Goal: Task Accomplishment & Management: Manage account settings

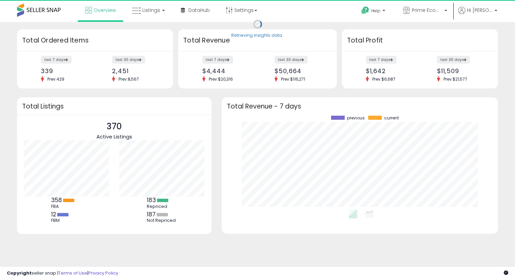
scroll to position [95, 263]
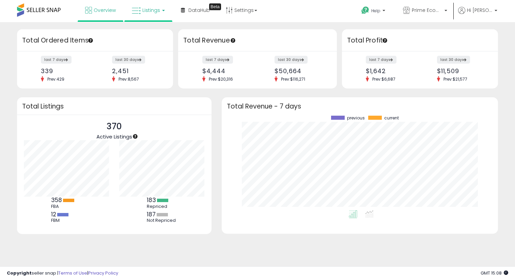
click at [141, 15] on link "Listings" at bounding box center [148, 10] width 43 height 20
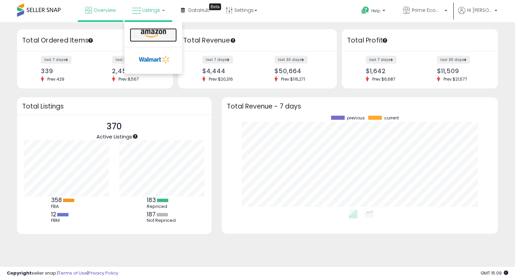
click at [152, 31] on icon at bounding box center [154, 33] width 30 height 9
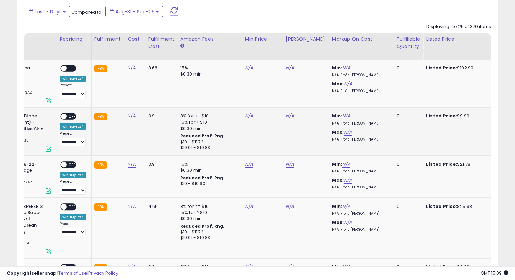
scroll to position [0, 104]
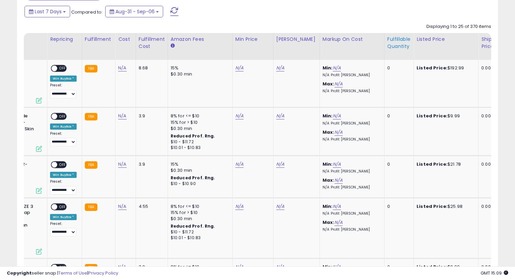
click at [396, 43] on div "Fulfillable Quantity" at bounding box center [399, 43] width 24 height 14
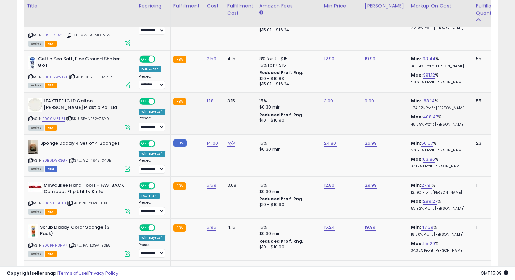
scroll to position [0, 18]
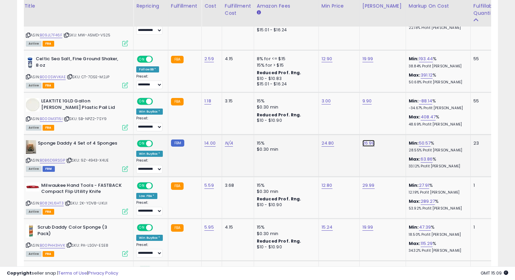
click at [368, 144] on link "26.99" at bounding box center [369, 143] width 12 height 7
type input "*"
type input "*****"
click at [391, 127] on button "submit" at bounding box center [389, 126] width 12 height 10
click at [326, 142] on link "24.80" at bounding box center [328, 143] width 13 height 7
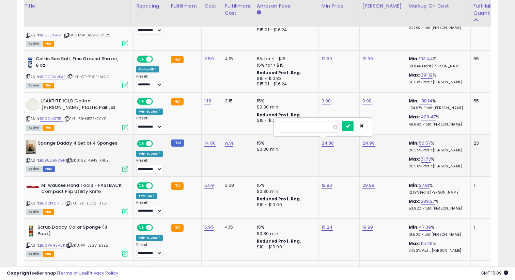
type input "*"
type input "**"
click at [350, 127] on button "submit" at bounding box center [348, 126] width 12 height 10
